Goal: Task Accomplishment & Management: Manage account settings

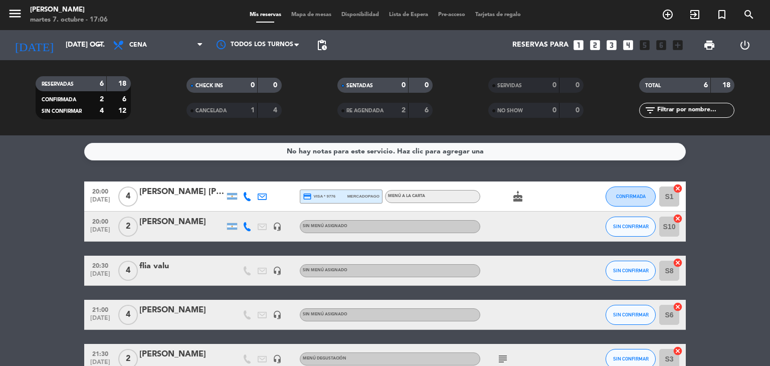
click at [188, 224] on div "[PERSON_NAME]" at bounding box center [181, 221] width 85 height 13
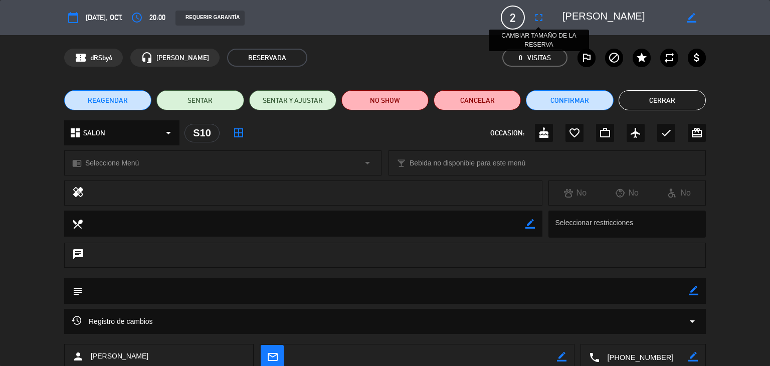
click at [541, 13] on icon "fullscreen" at bounding box center [539, 18] width 12 height 12
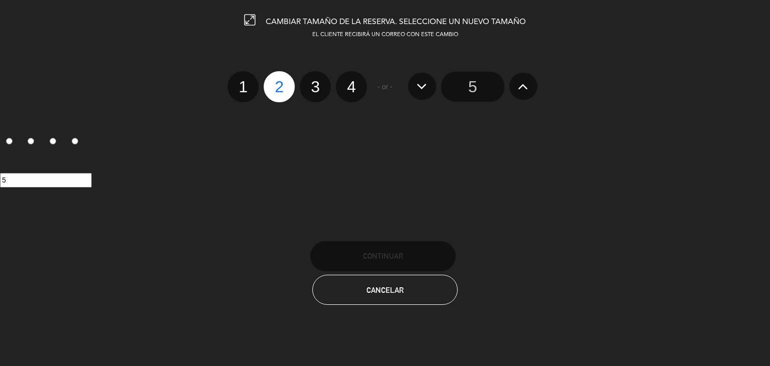
click at [348, 88] on label "4" at bounding box center [351, 86] width 31 height 31
click at [348, 81] on input "4" at bounding box center [350, 78] width 7 height 7
radio input "true"
radio input "false"
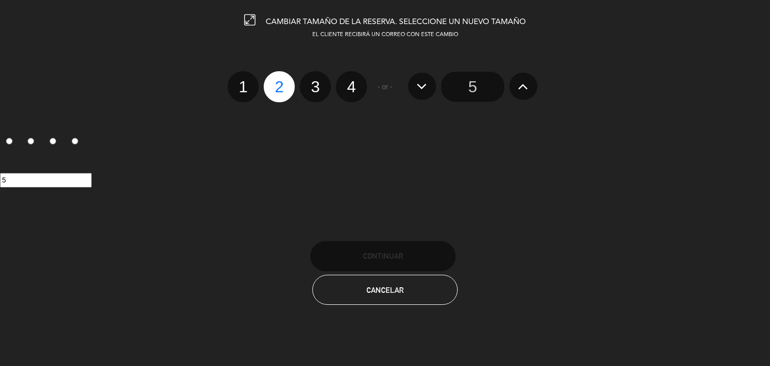
radio input "false"
radio input "true"
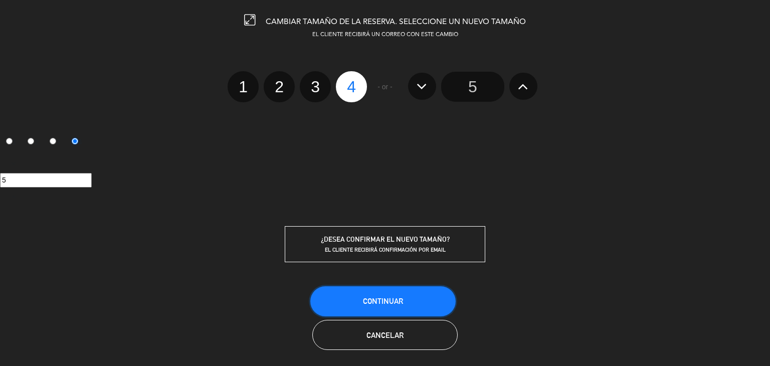
click at [392, 291] on button "Continuar" at bounding box center [382, 301] width 145 height 30
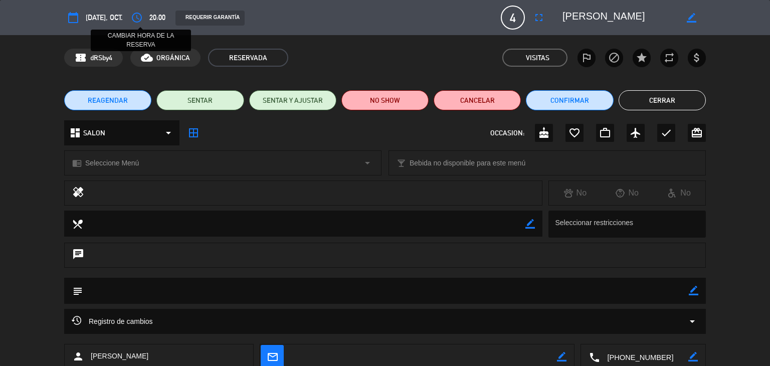
click at [134, 16] on icon "access_time" at bounding box center [137, 18] width 12 height 12
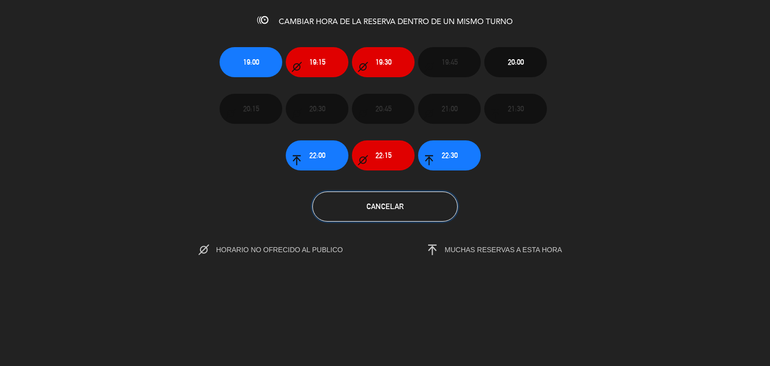
click at [376, 217] on button "Cancelar" at bounding box center [384, 206] width 145 height 30
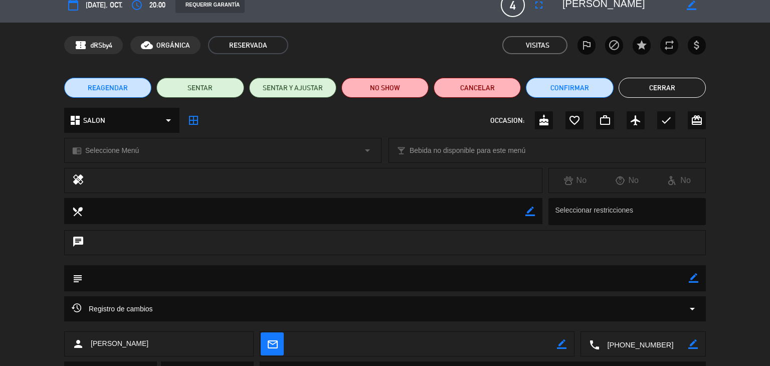
scroll to position [50, 0]
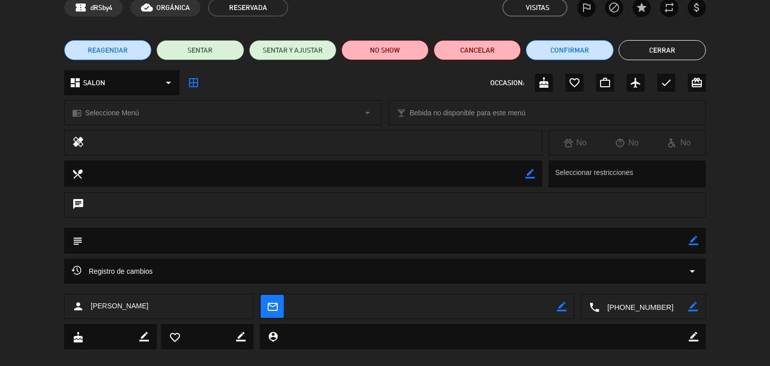
click at [689, 238] on icon "border_color" at bounding box center [693, 241] width 10 height 10
click at [511, 248] on textarea at bounding box center [386, 240] width 606 height 26
type textarea "es a las 21"
click at [698, 236] on div "subject" at bounding box center [384, 240] width 641 height 26
click at [697, 239] on icon at bounding box center [693, 241] width 10 height 10
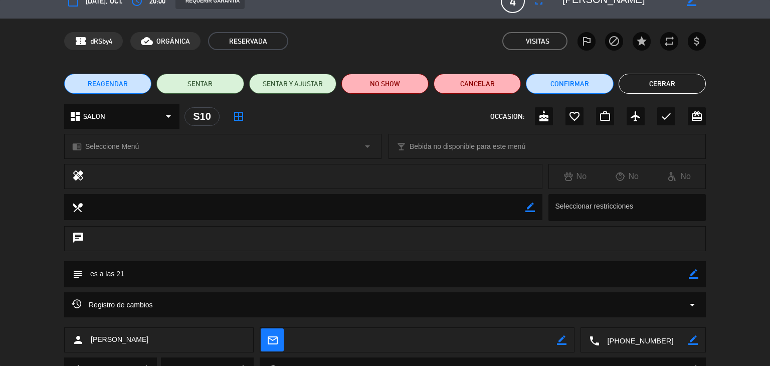
scroll to position [0, 0]
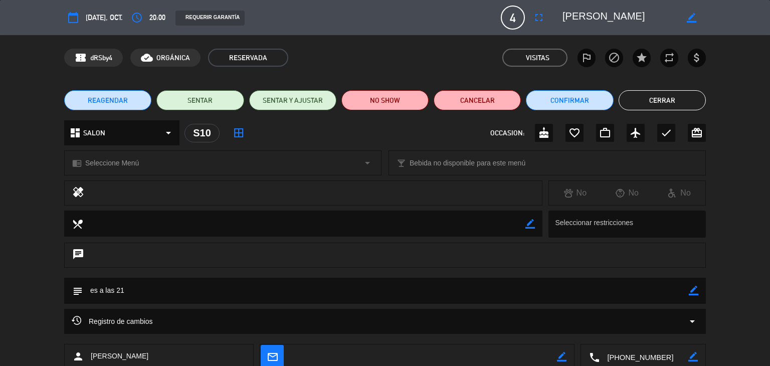
click at [664, 88] on div "REAGENDAR SENTAR SENTAR Y AJUSTAR NO SHOW Cancelar Confirmar Cerrar" at bounding box center [385, 100] width 770 height 40
click at [663, 91] on button "Cerrar" at bounding box center [661, 100] width 87 height 20
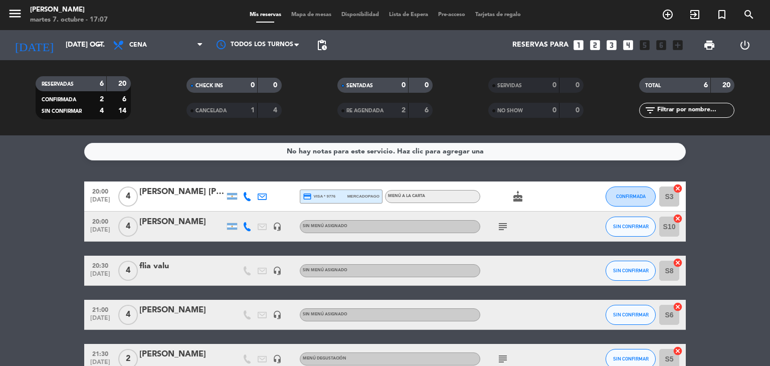
click at [503, 225] on icon "subject" at bounding box center [503, 226] width 12 height 12
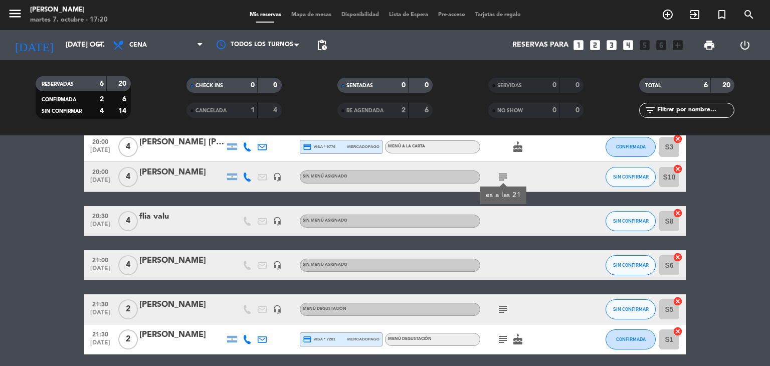
scroll to position [88, 0]
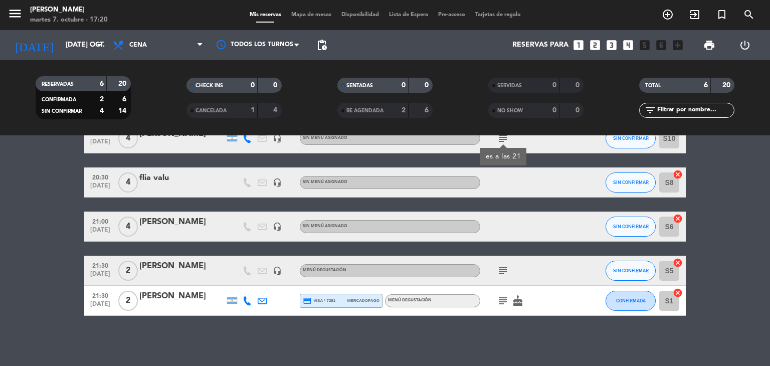
click at [517, 277] on div "subject" at bounding box center [525, 271] width 90 height 30
drag, startPoint x: 233, startPoint y: 270, endPoint x: 124, endPoint y: 264, distance: 108.9
click at [223, 270] on div "21:30 [DATE] 2 [PERSON_NAME] headset_mic MENÚ DEGUSTACIÓN subject SIN CONFIRMAR…" at bounding box center [384, 271] width 601 height 30
click at [117, 264] on div "2" at bounding box center [127, 271] width 23 height 30
click at [164, 264] on div "[PERSON_NAME]" at bounding box center [181, 266] width 85 height 13
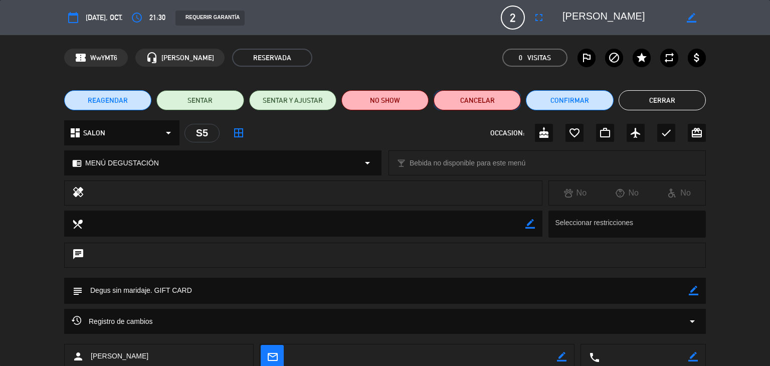
click at [511, 105] on button "Cancelar" at bounding box center [476, 100] width 87 height 20
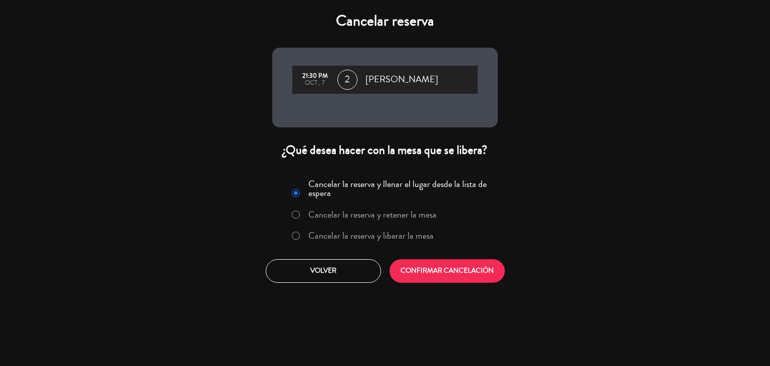
click at [422, 235] on label "Cancelar la reserva y liberar la mesa" at bounding box center [370, 235] width 125 height 9
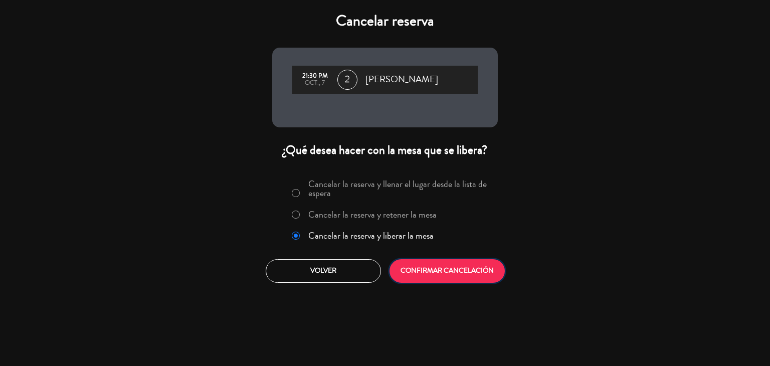
click at [435, 269] on button "CONFIRMAR CANCELACIÓN" at bounding box center [446, 271] width 115 height 24
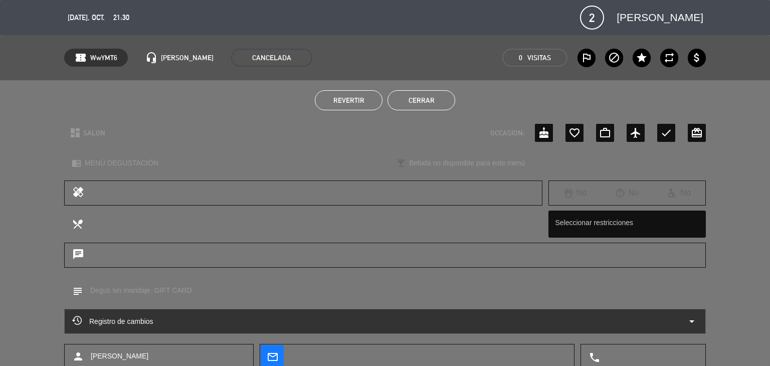
click at [425, 96] on button "Cerrar" at bounding box center [421, 100] width 68 height 20
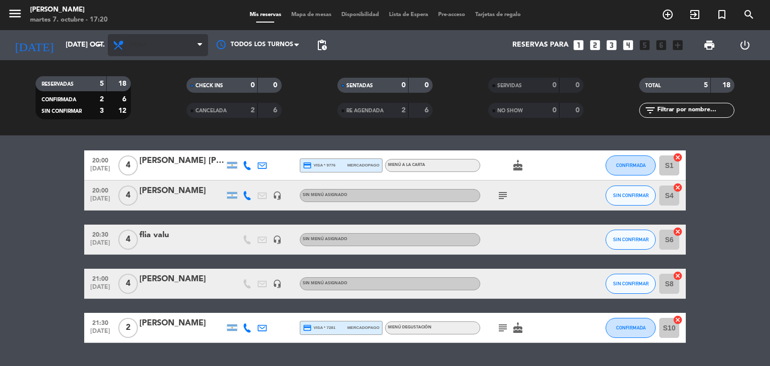
scroll to position [58, 0]
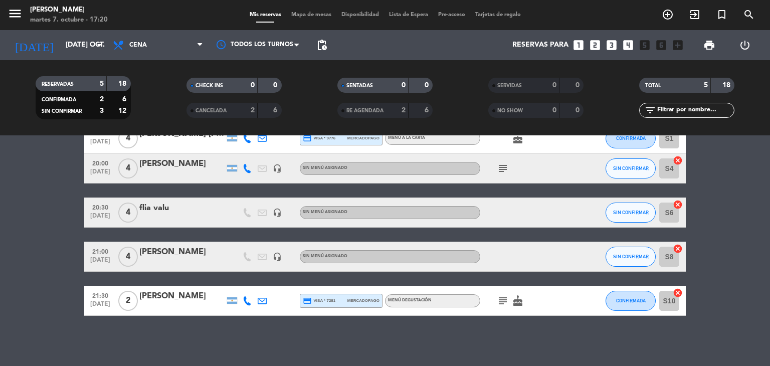
click at [498, 166] on icon "subject" at bounding box center [503, 168] width 12 height 12
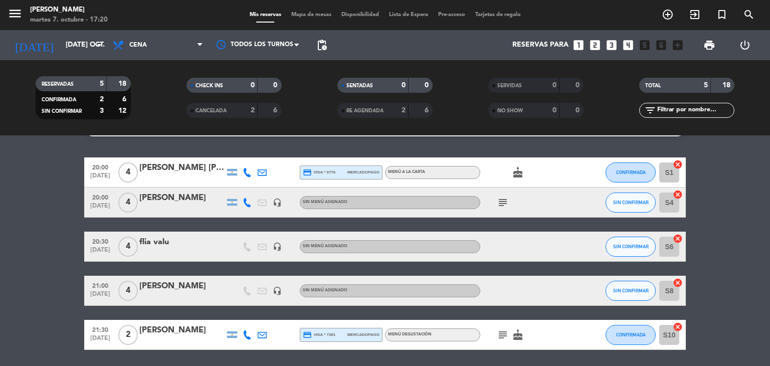
scroll to position [8, 0]
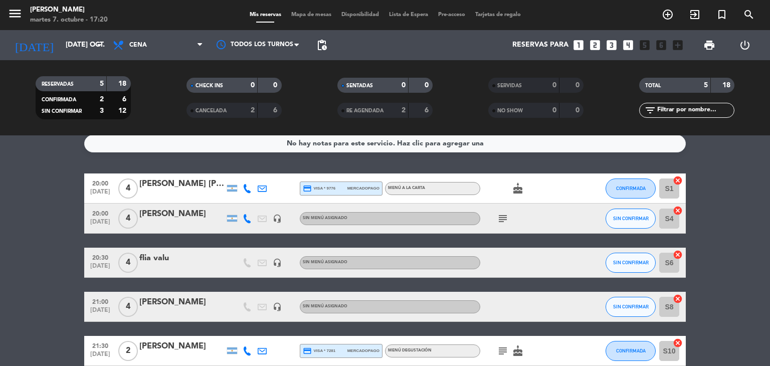
click at [596, 46] on icon "looks_two" at bounding box center [594, 45] width 13 height 13
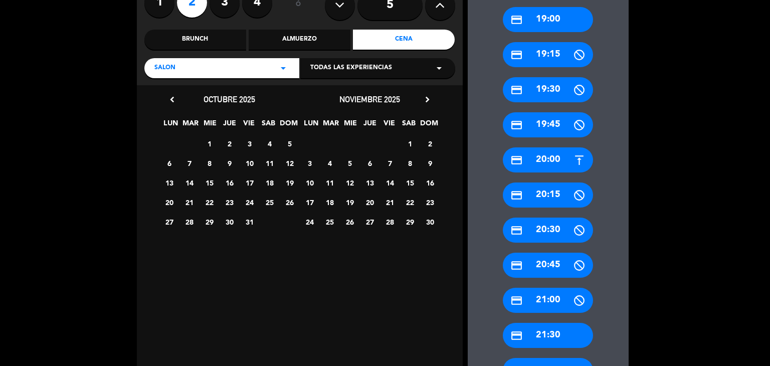
scroll to position [100, 0]
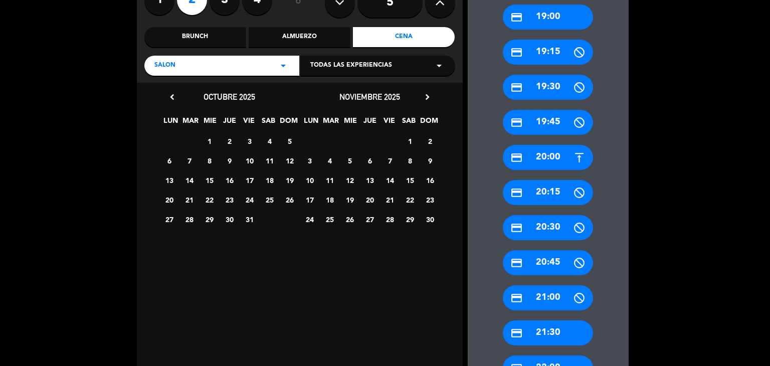
click at [563, 293] on div "credit_card 21:00" at bounding box center [548, 297] width 90 height 25
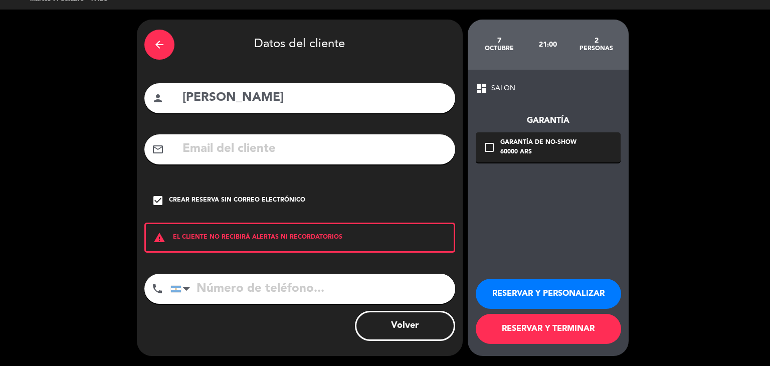
scroll to position [21, 0]
click at [156, 40] on icon "arrow_back" at bounding box center [159, 45] width 12 height 12
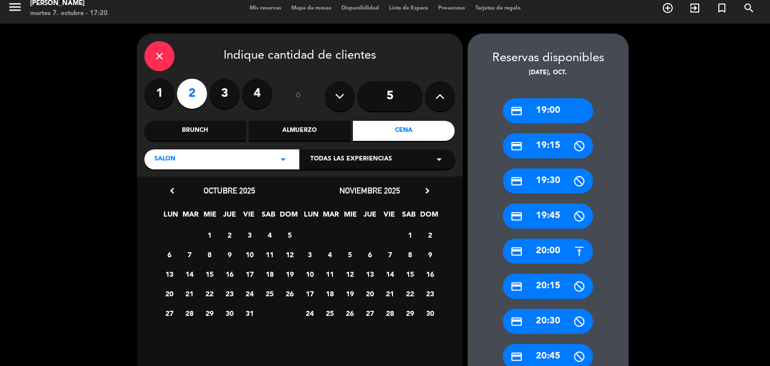
scroll to position [0, 0]
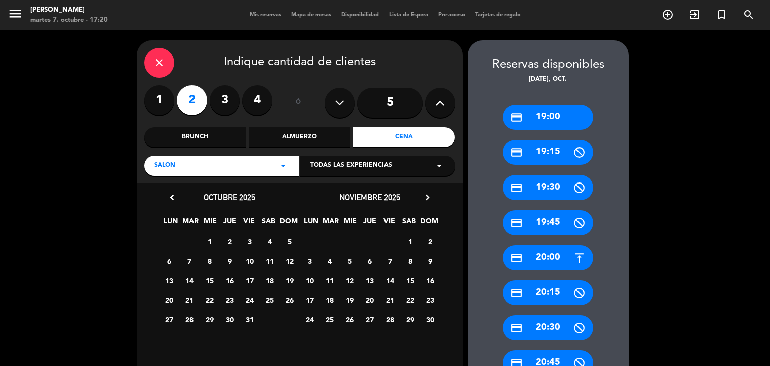
click at [155, 61] on icon "close" at bounding box center [159, 63] width 12 height 12
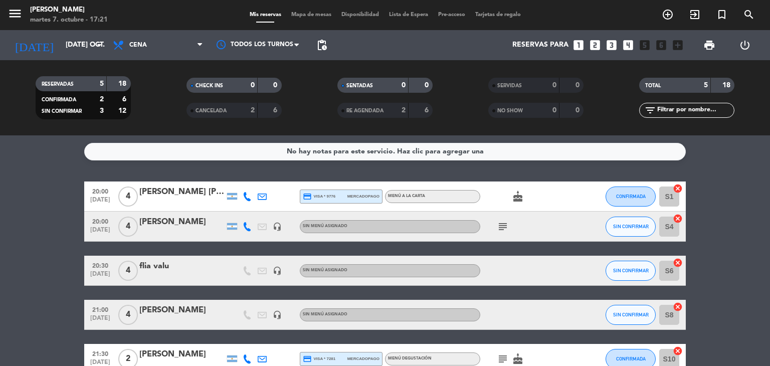
click at [251, 198] on icon at bounding box center [247, 196] width 9 height 9
click at [247, 175] on button "Copiar content_paste" at bounding box center [244, 179] width 31 height 11
click at [245, 225] on icon at bounding box center [247, 226] width 9 height 9
click at [252, 208] on span "content_paste" at bounding box center [256, 210] width 8 height 8
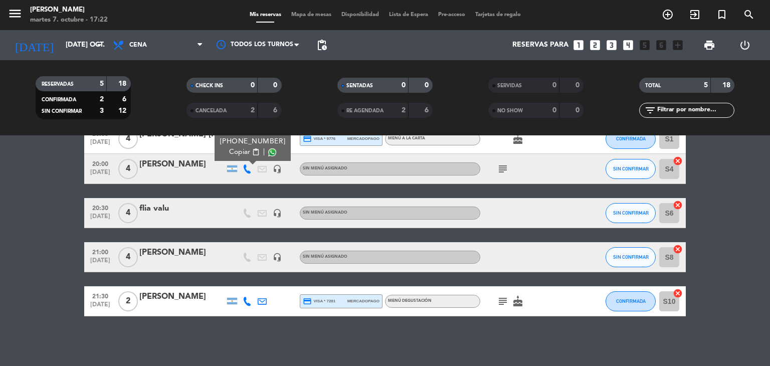
scroll to position [58, 0]
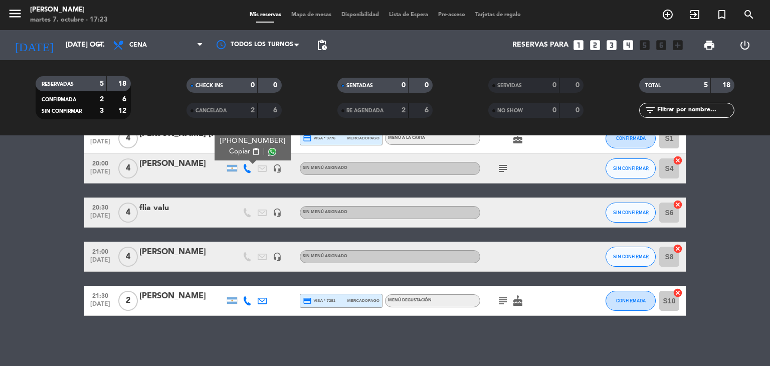
click at [251, 303] on icon at bounding box center [247, 300] width 9 height 9
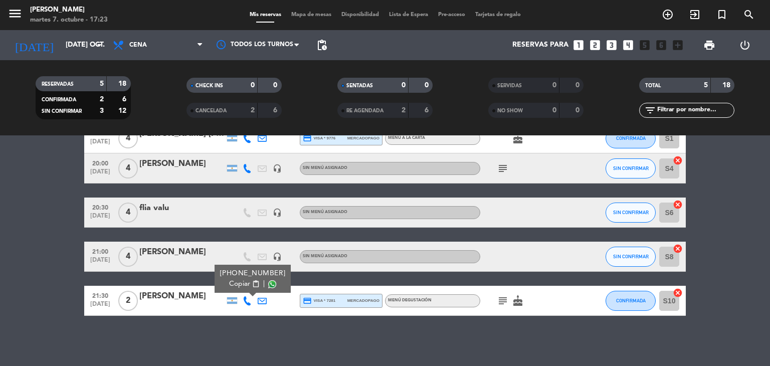
click at [244, 287] on span "Copiar" at bounding box center [239, 284] width 21 height 11
